Goal: Task Accomplishment & Management: Manage account settings

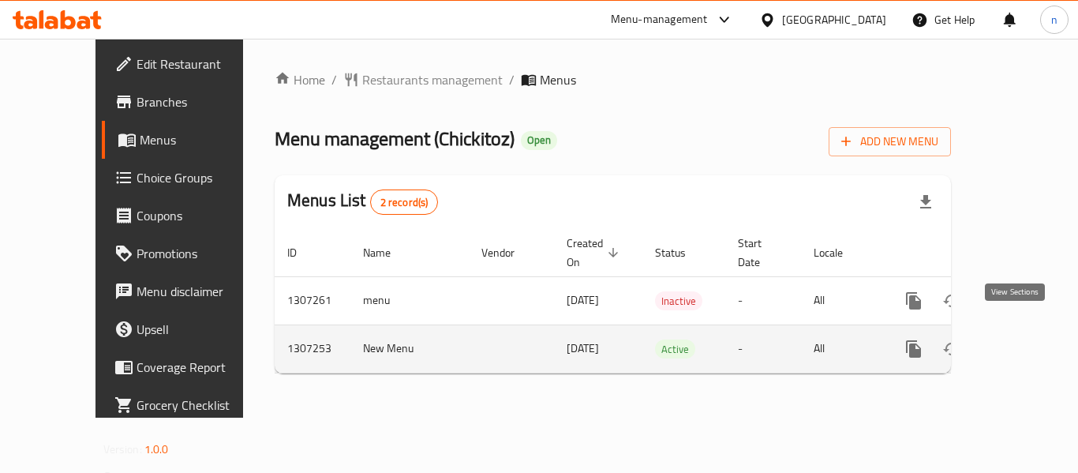
click at [1018, 339] on icon "enhanced table" at bounding box center [1027, 348] width 19 height 19
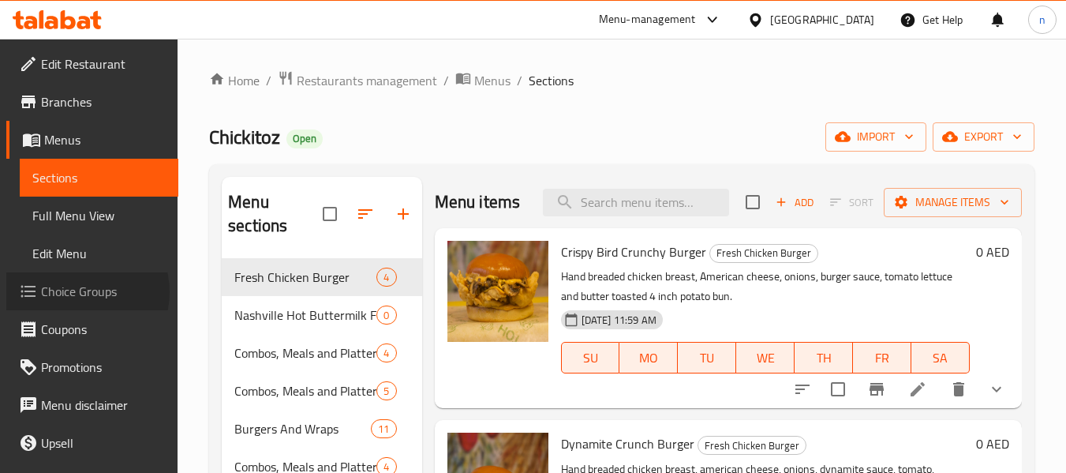
click at [78, 292] on span "Choice Groups" at bounding box center [103, 291] width 125 height 19
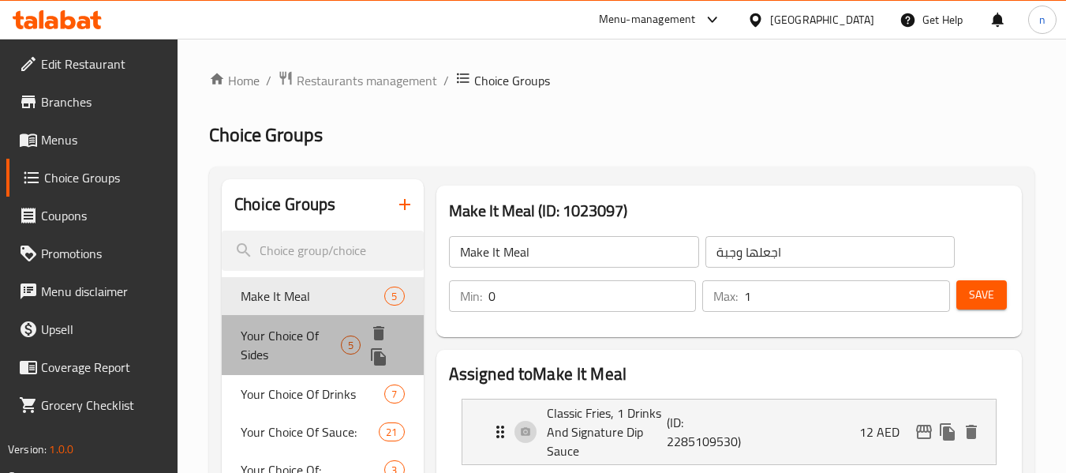
click at [275, 339] on span "Your Choice Of Sides" at bounding box center [291, 345] width 100 height 38
type input "Your Choice Of Sides"
type input "اختيارك من جانبية"
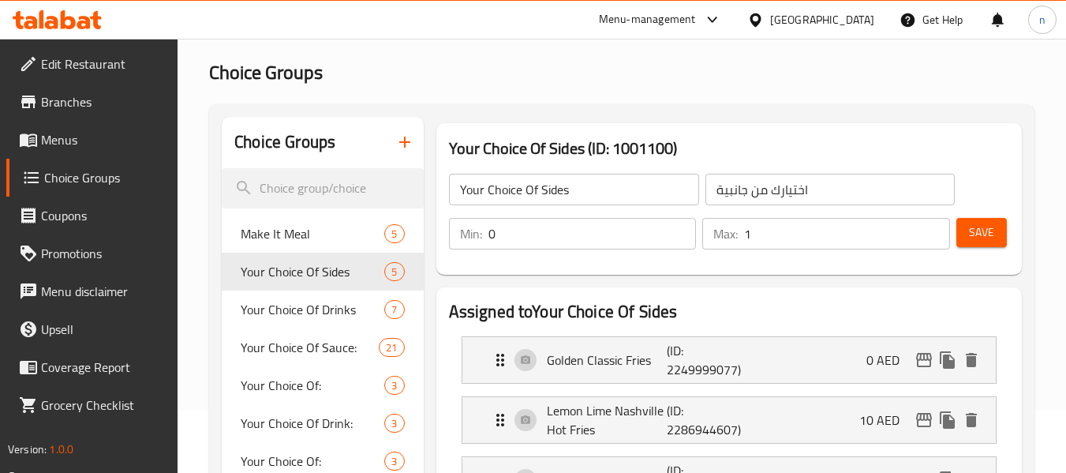
scroll to position [79, 0]
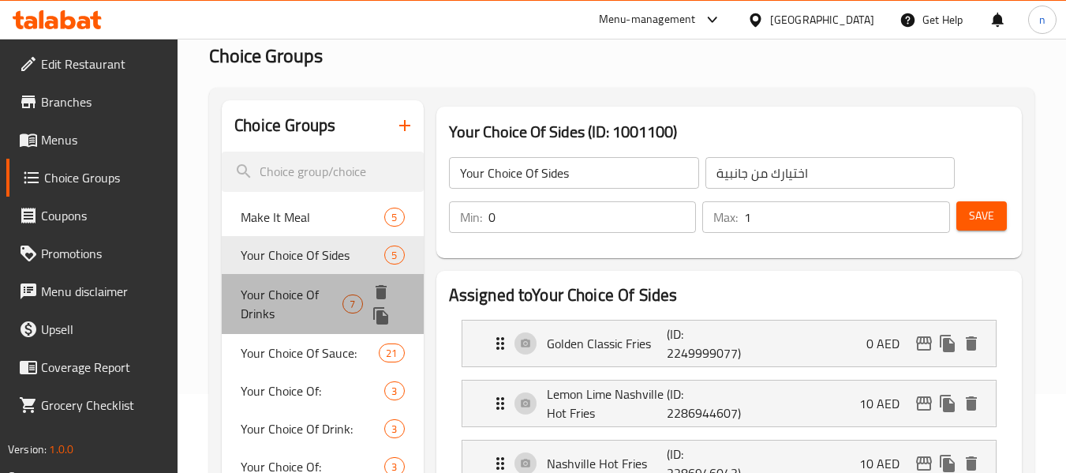
click at [284, 297] on span "Your Choice Of Drinks" at bounding box center [292, 304] width 102 height 38
type input "Your Choice Of Drinks"
type input "اختيارك من المشروبات"
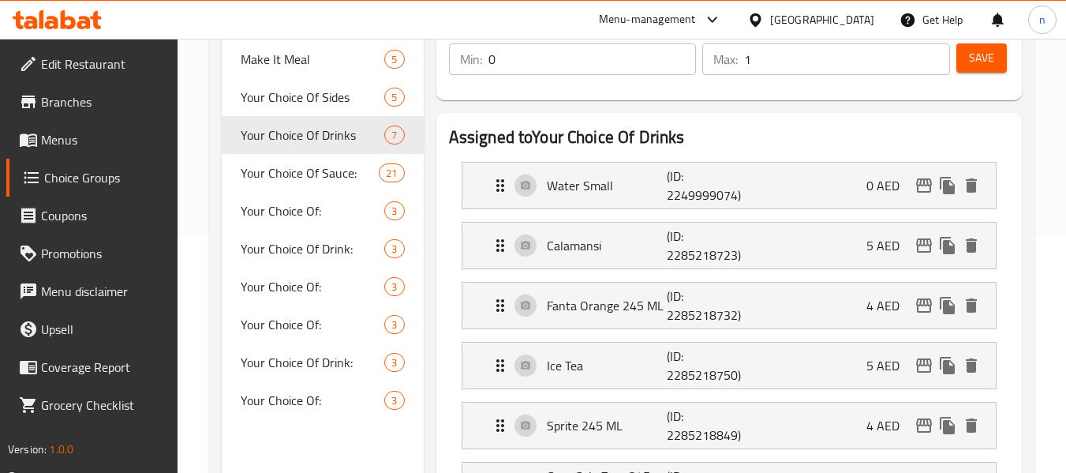
scroll to position [0, 0]
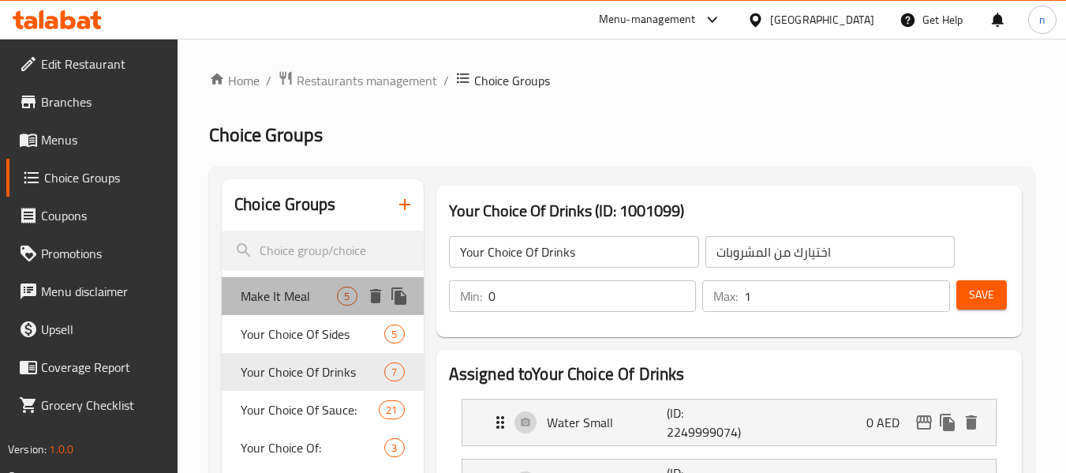
click at [313, 307] on div "Make It Meal 5" at bounding box center [322, 296] width 201 height 38
type input "Make It Meal"
type input "اجعلها وجبة"
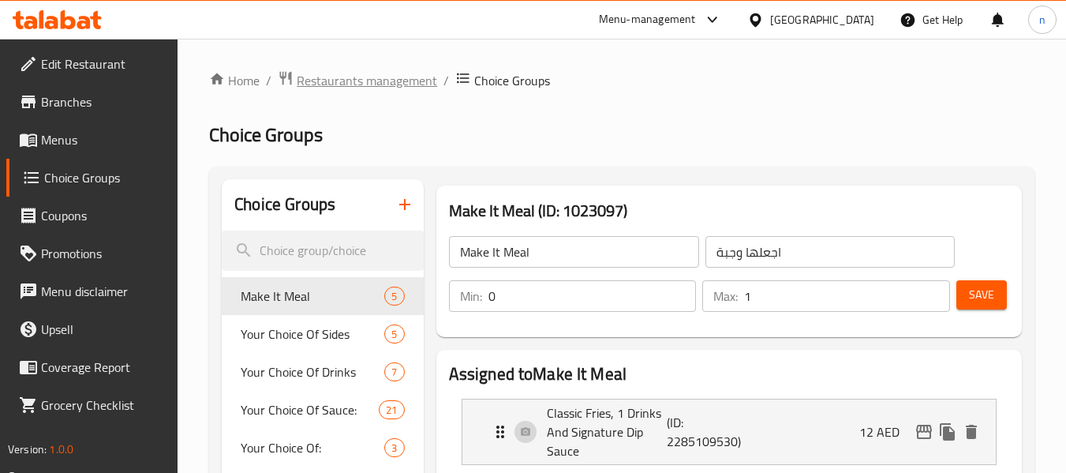
click at [357, 90] on span "Restaurants management" at bounding box center [367, 80] width 140 height 19
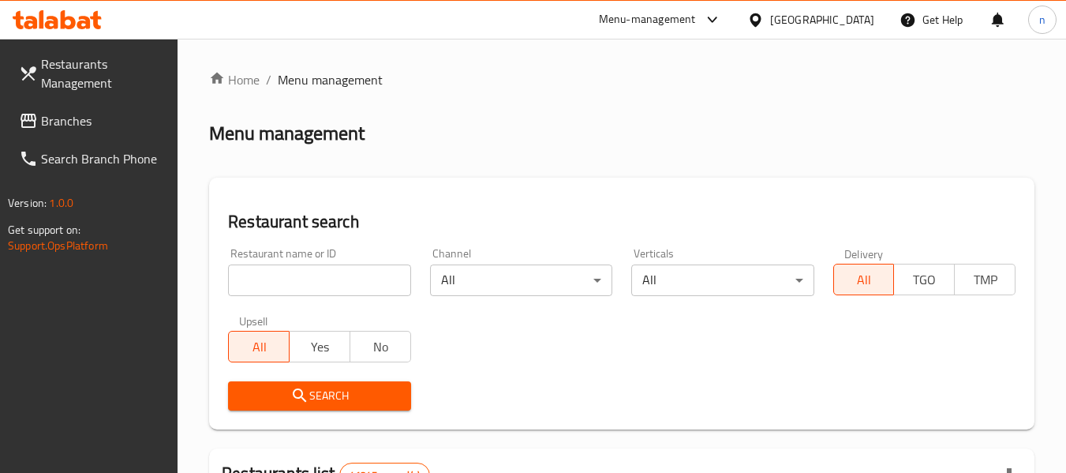
click at [61, 122] on span "Branches" at bounding box center [103, 120] width 125 height 19
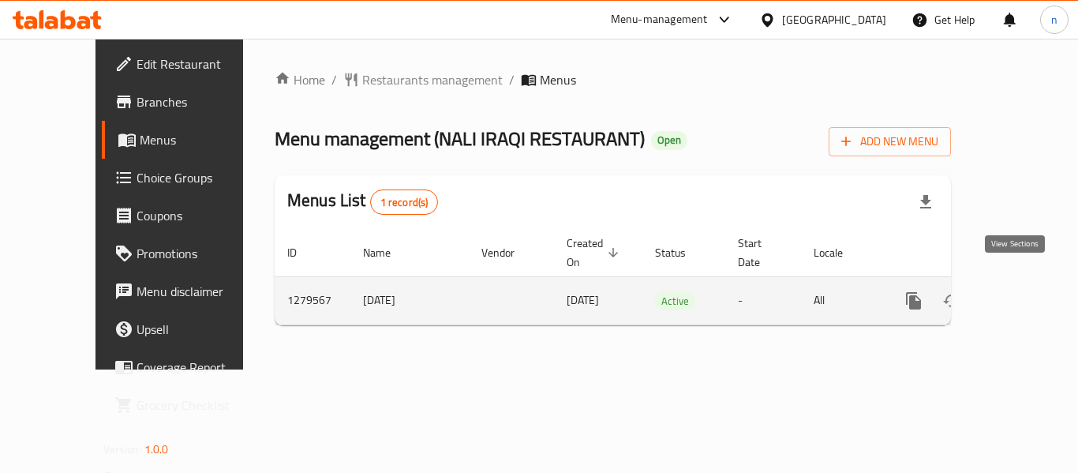
click at [1022, 291] on icon "enhanced table" at bounding box center [1027, 300] width 19 height 19
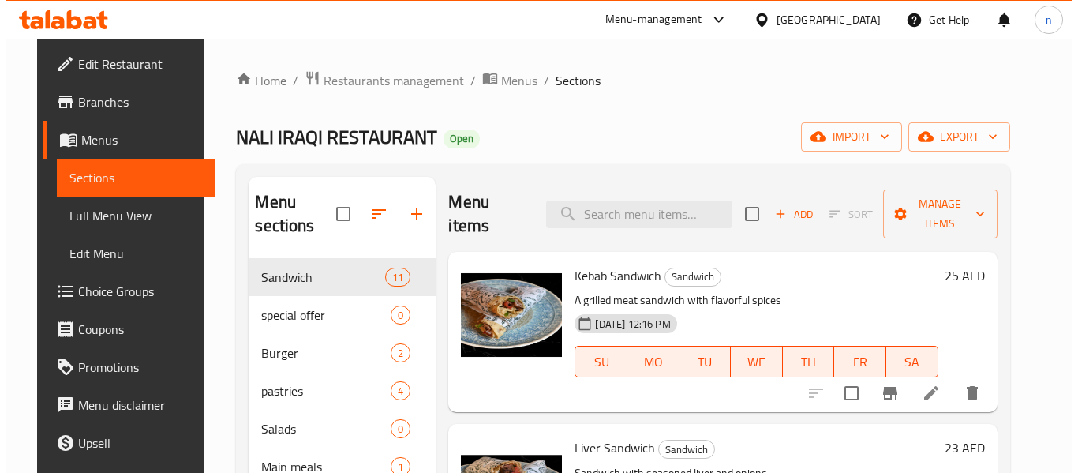
scroll to position [113, 0]
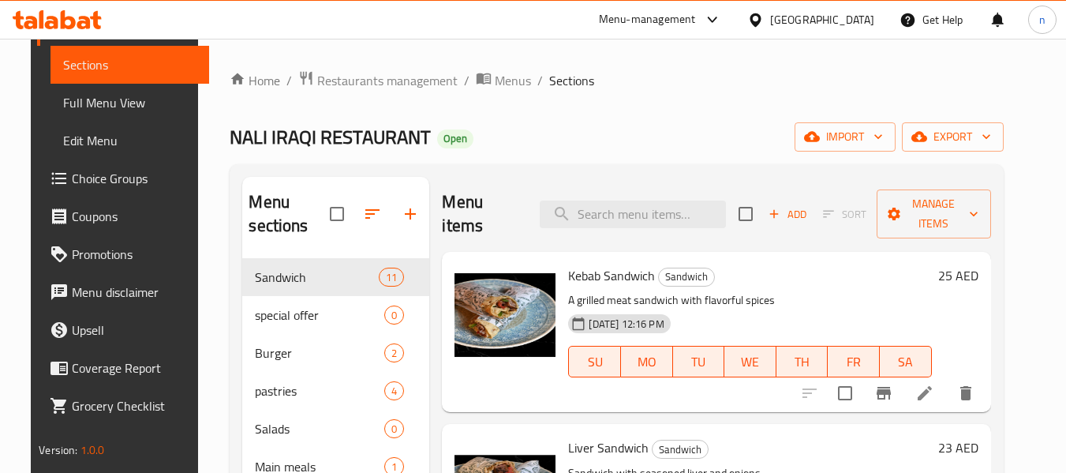
click at [64, 166] on link "Choice Groups" at bounding box center [123, 178] width 172 height 38
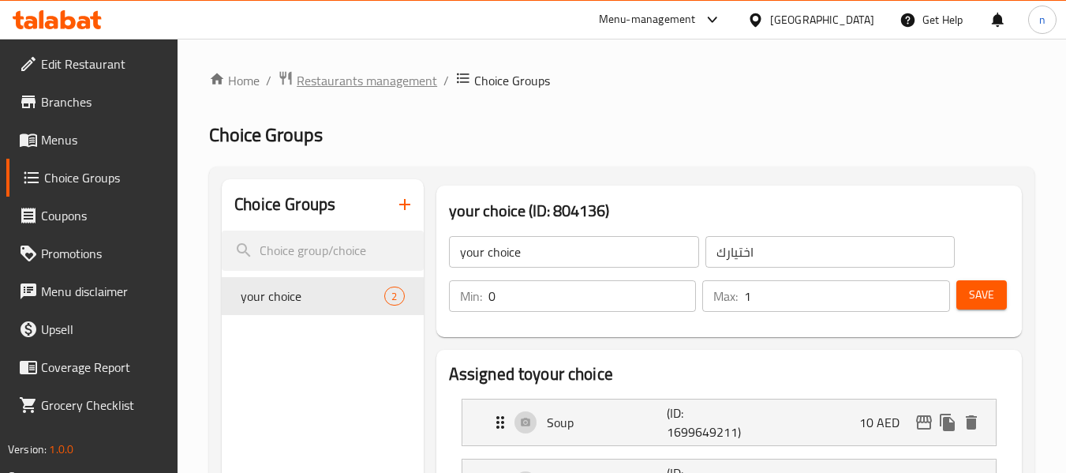
click at [347, 84] on span "Restaurants management" at bounding box center [367, 80] width 140 height 19
click at [64, 147] on span "Menus" at bounding box center [103, 139] width 125 height 19
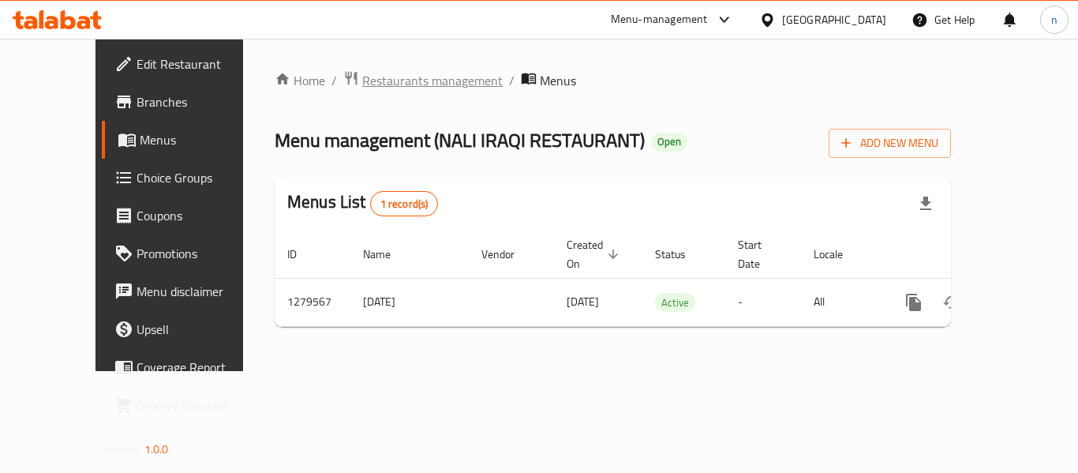
click at [362, 74] on span "Restaurants management" at bounding box center [432, 80] width 140 height 19
